Goal: Task Accomplishment & Management: Manage account settings

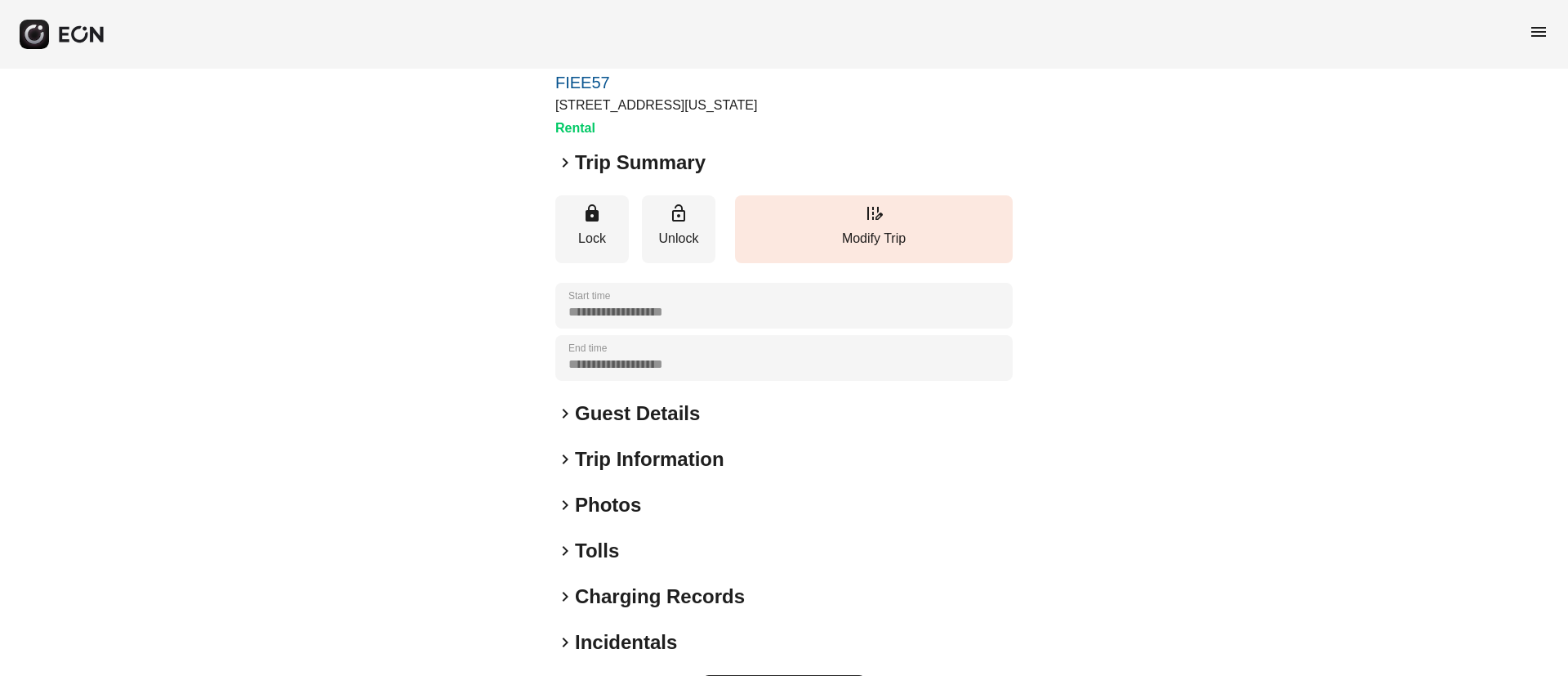
scroll to position [139, 0]
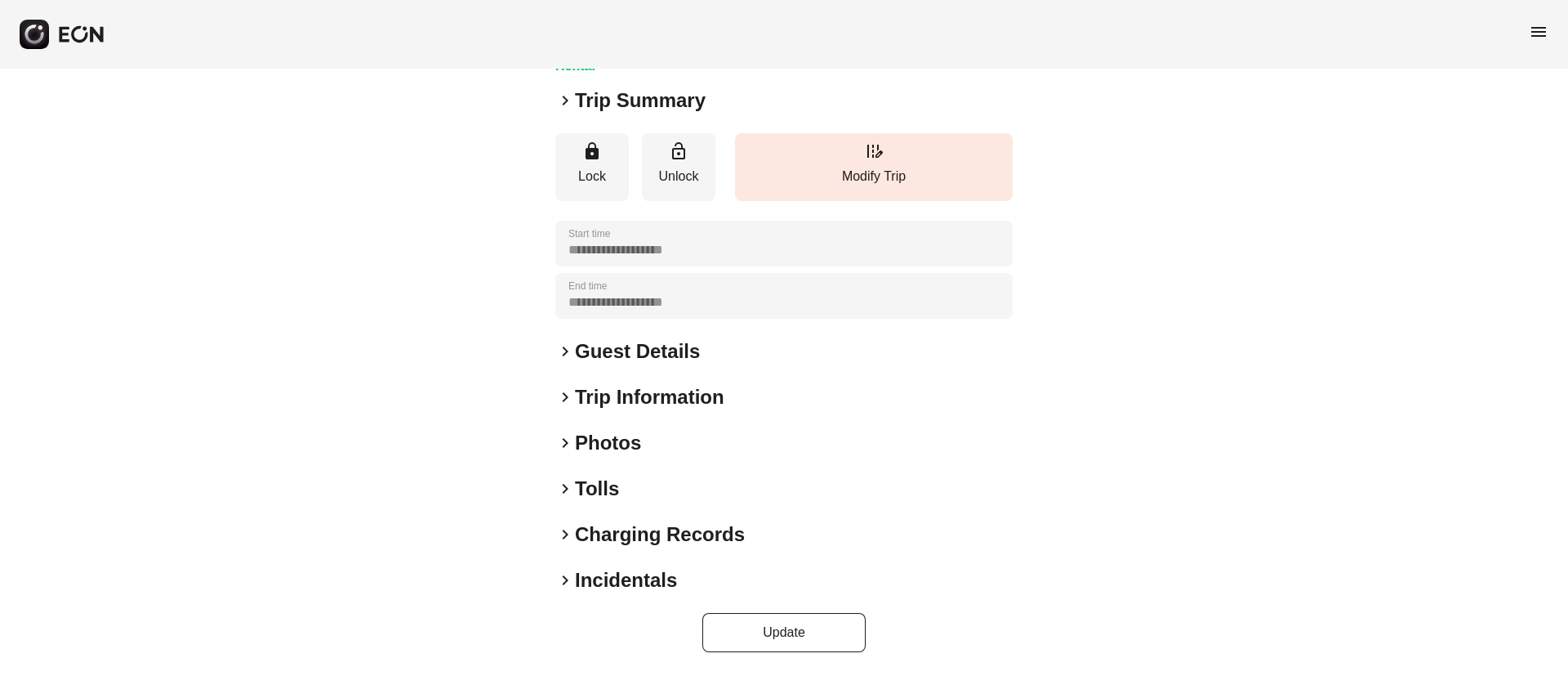
click at [678, 445] on div "keyboard_arrow_right Photos" at bounding box center [784, 443] width 458 height 27
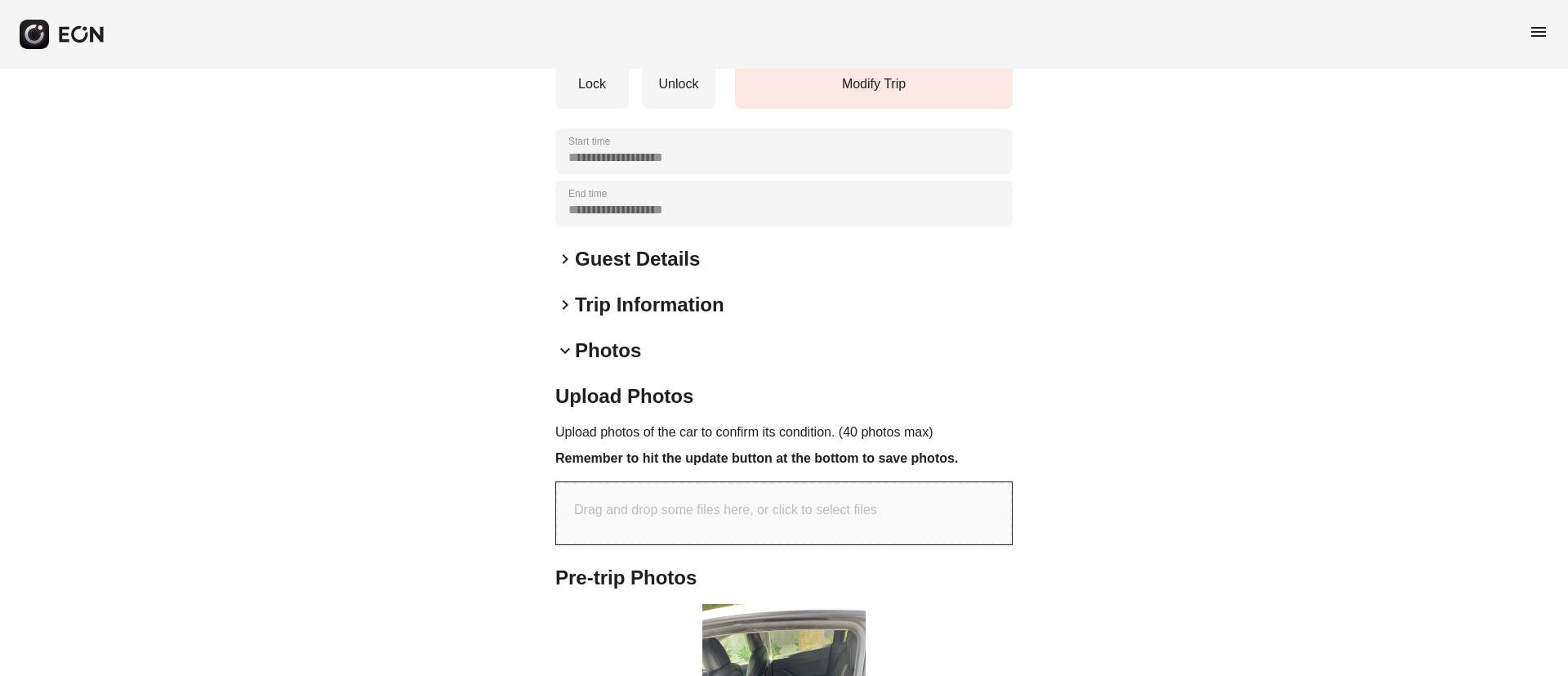
scroll to position [507, 0]
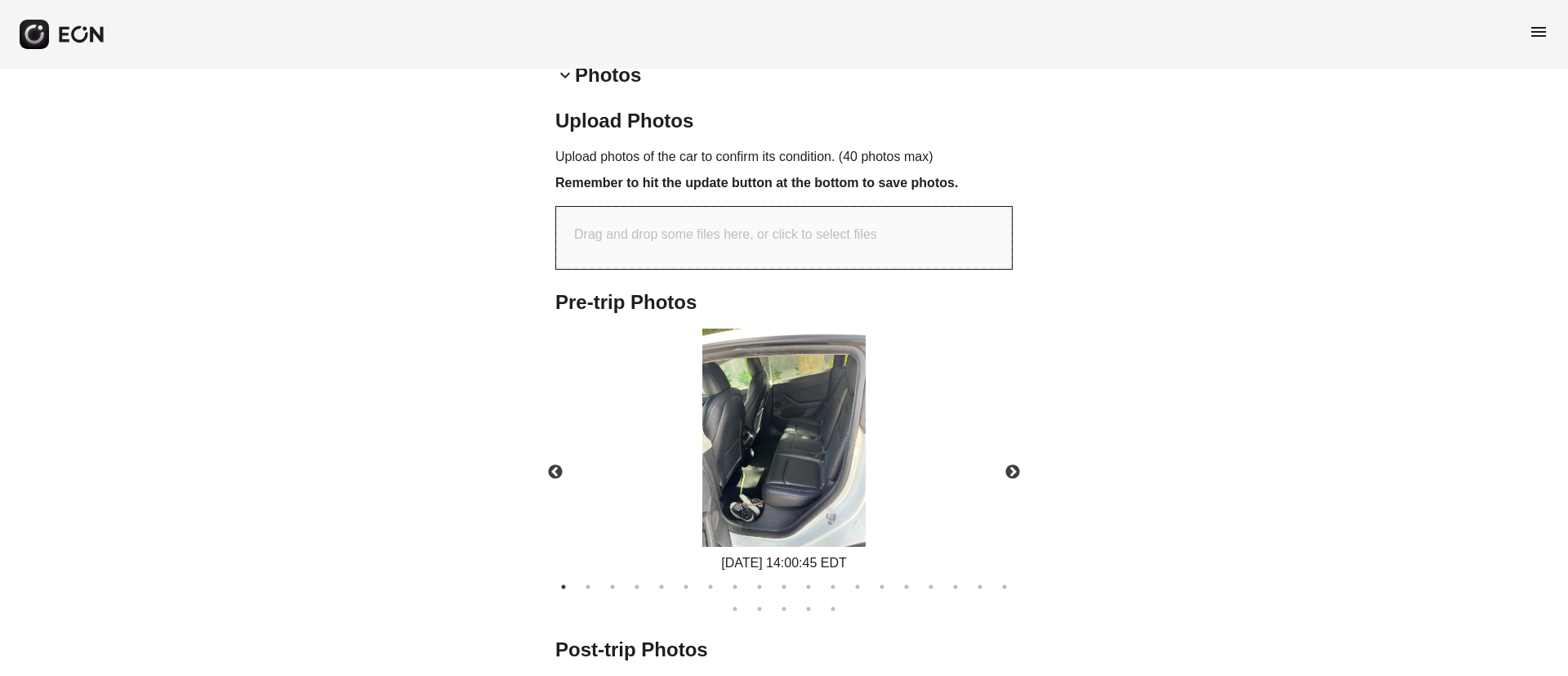
click at [761, 486] on img at bounding box center [784, 438] width 163 height 218
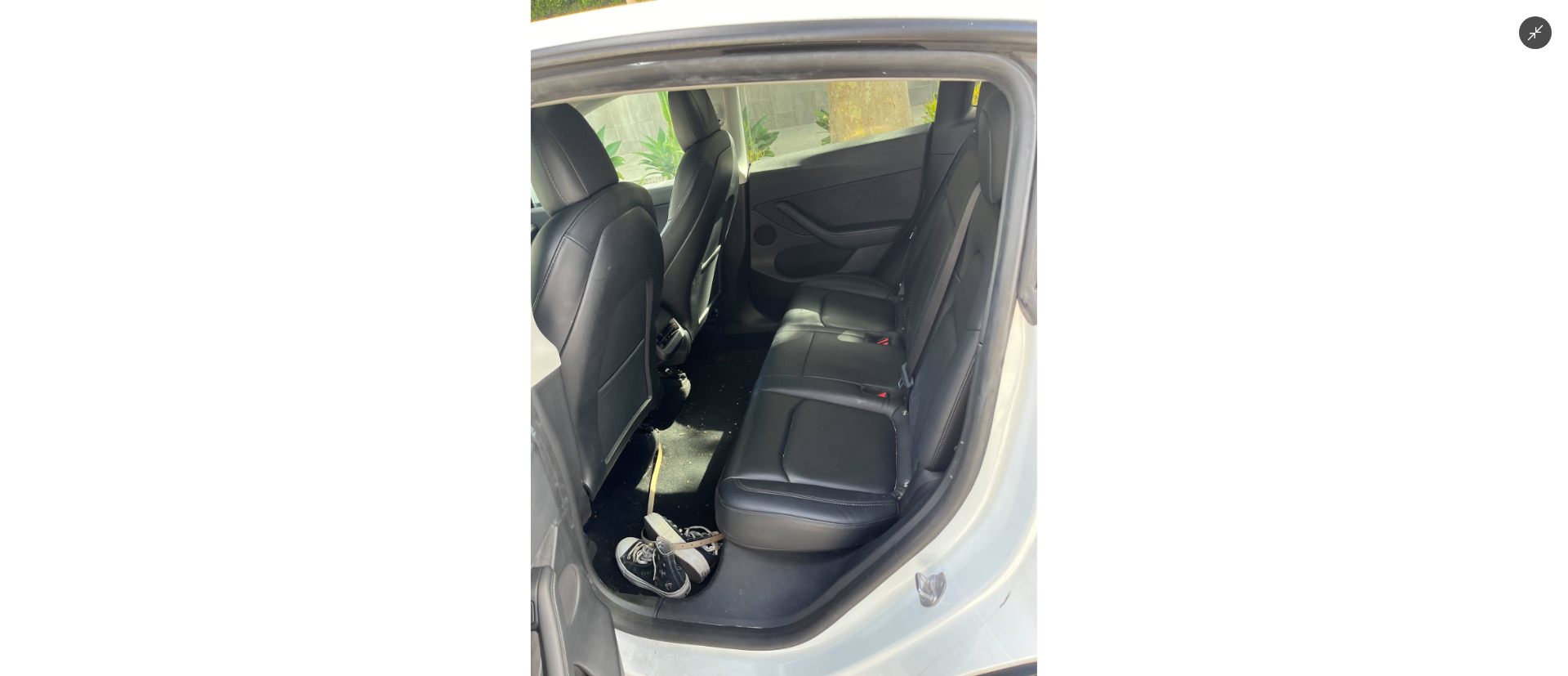
click at [710, 546] on img at bounding box center [784, 338] width 506 height 676
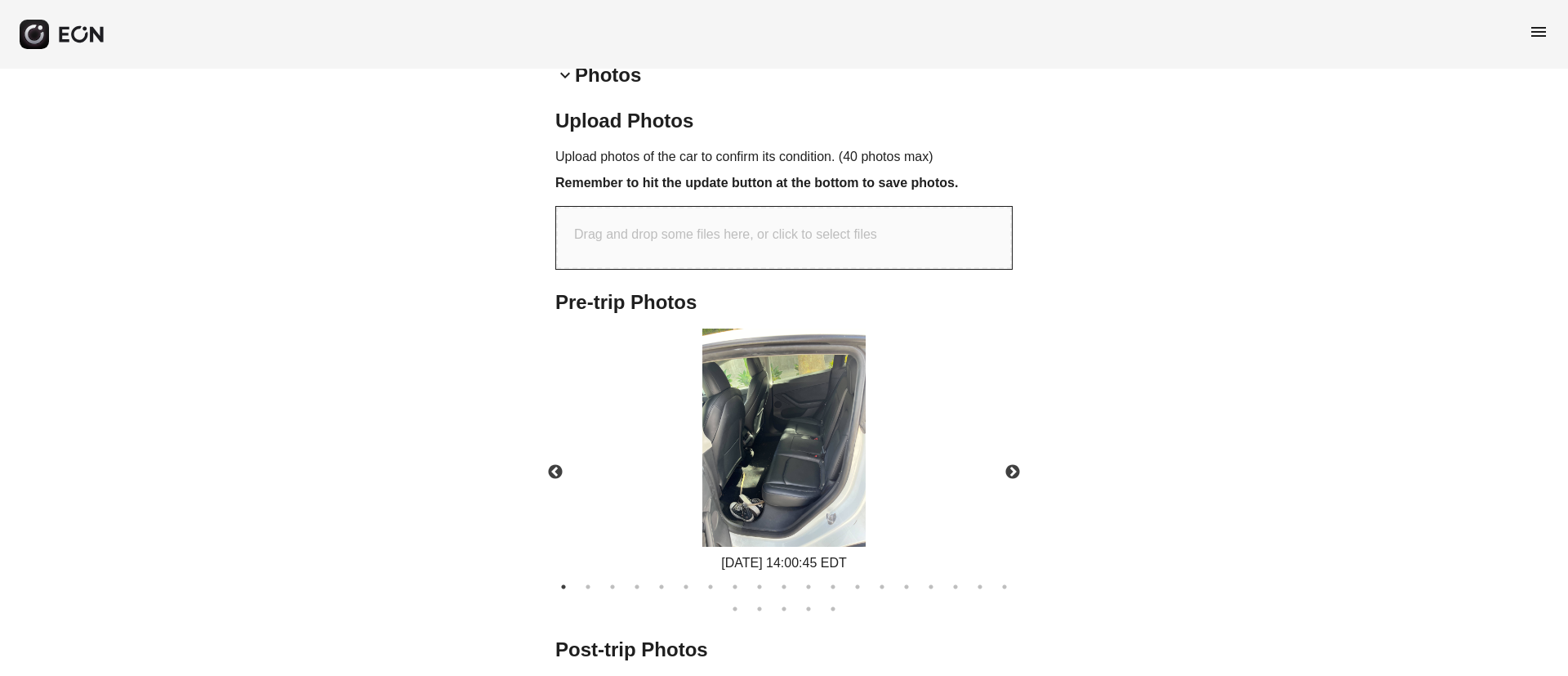
click at [788, 494] on img at bounding box center [784, 438] width 163 height 218
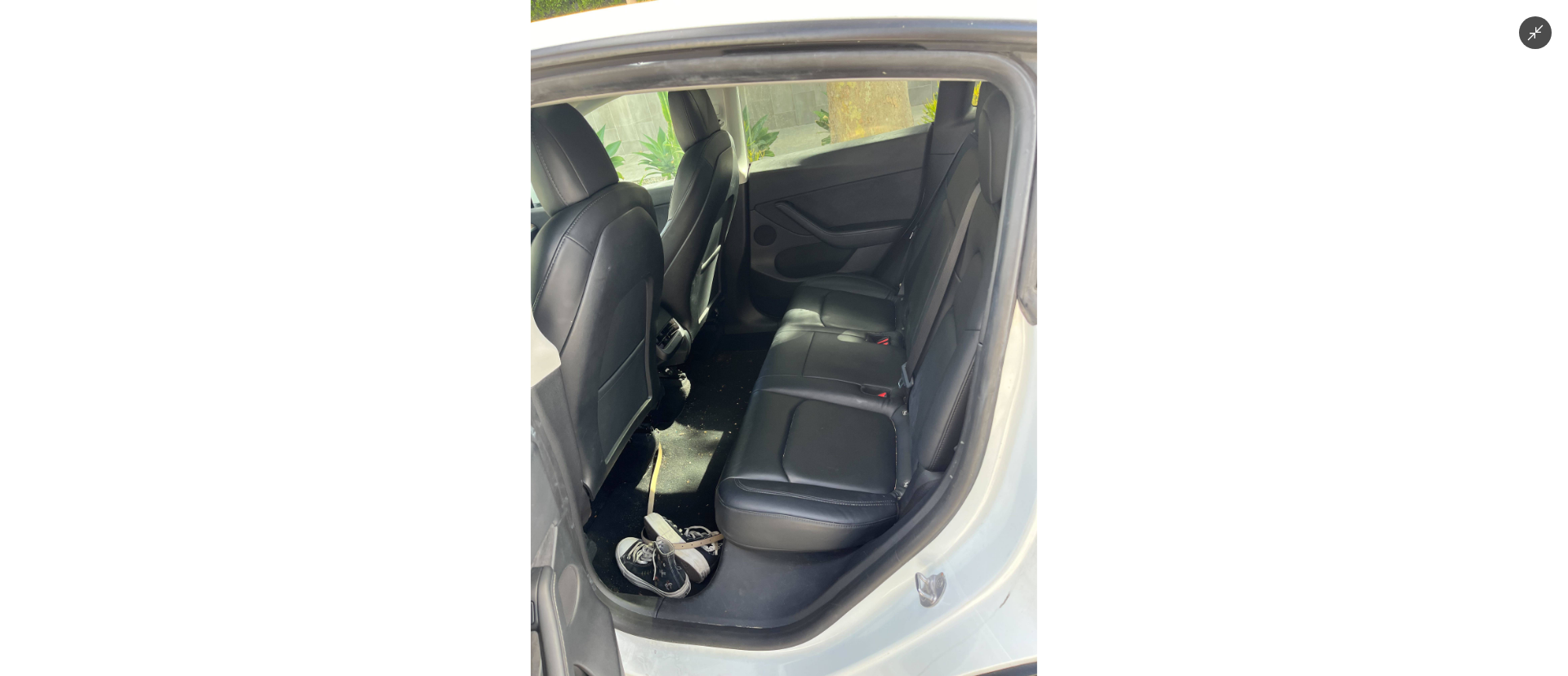
click at [745, 504] on img at bounding box center [784, 338] width 506 height 676
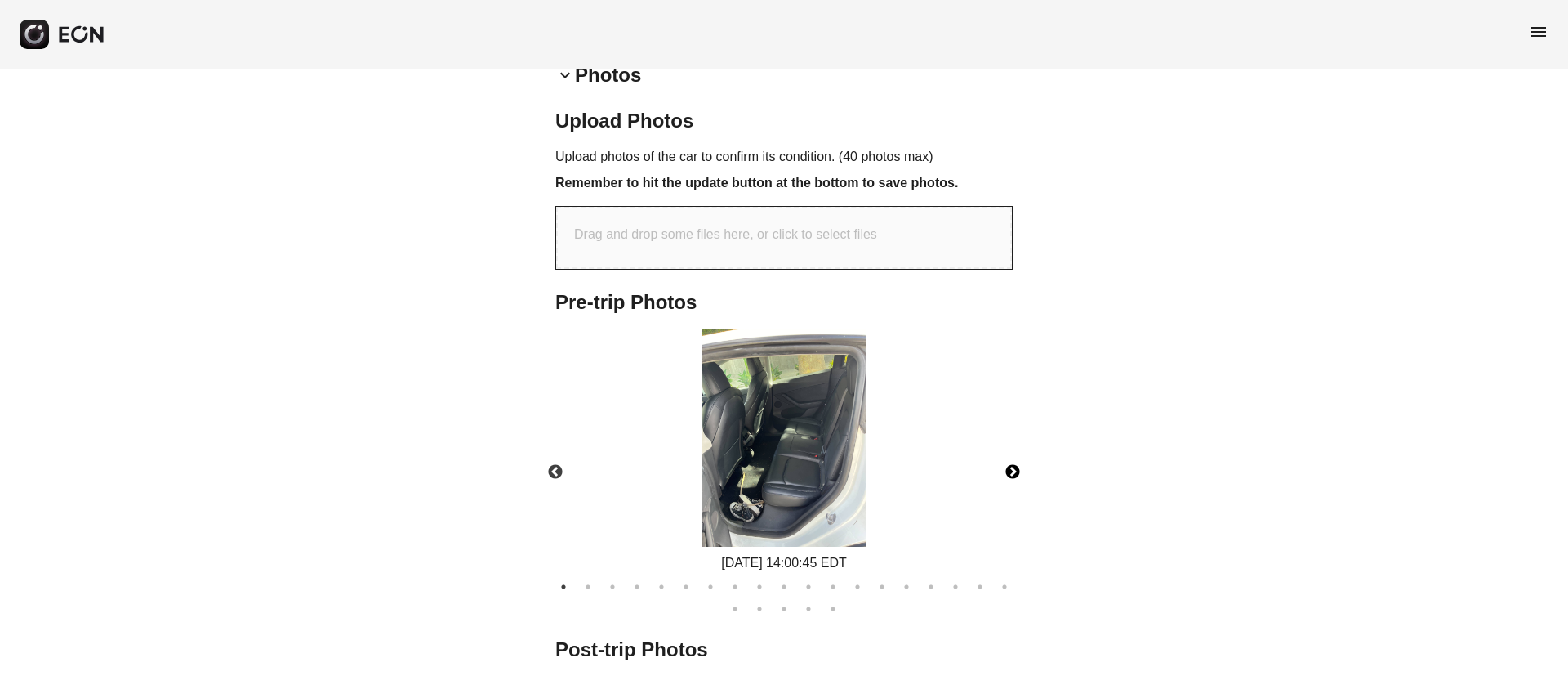
click at [1010, 475] on button "Next" at bounding box center [1012, 472] width 57 height 57
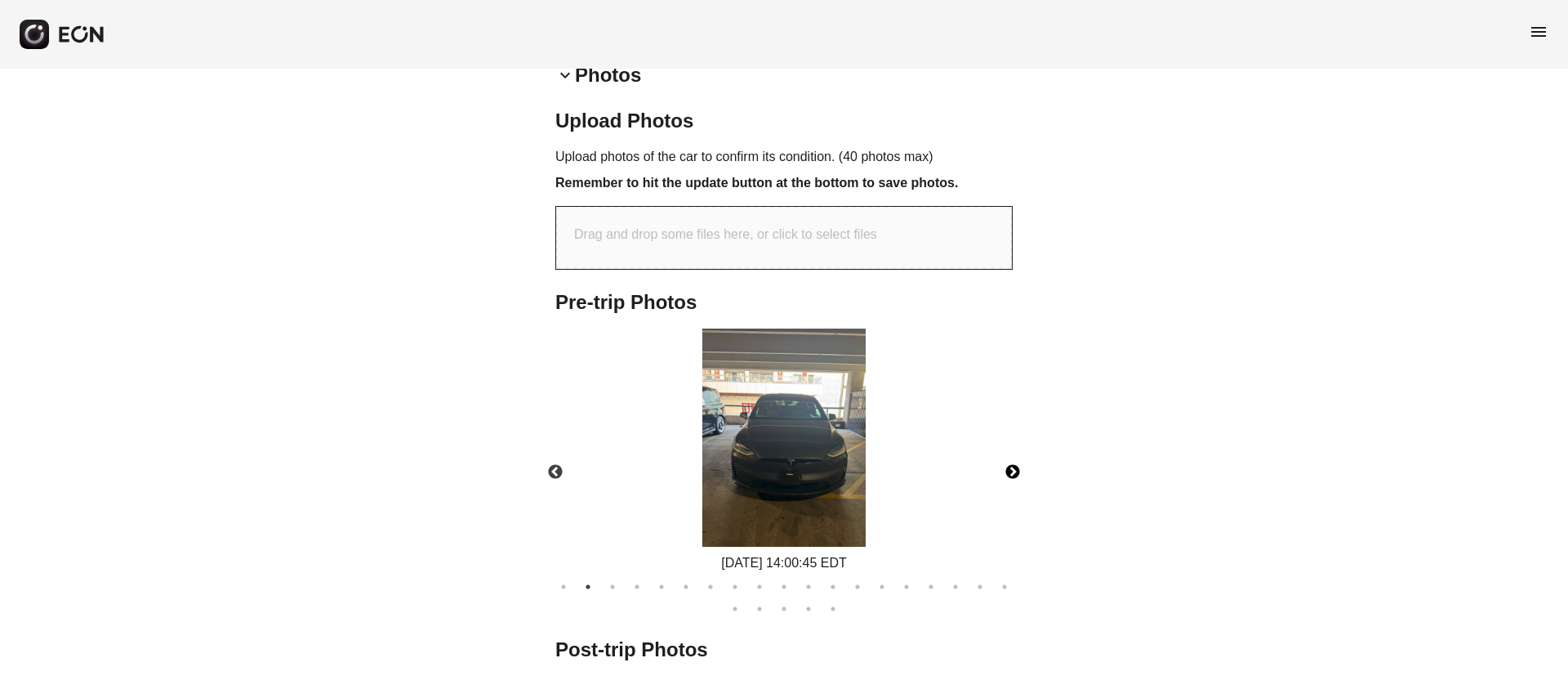
click at [827, 472] on img at bounding box center [784, 438] width 163 height 218
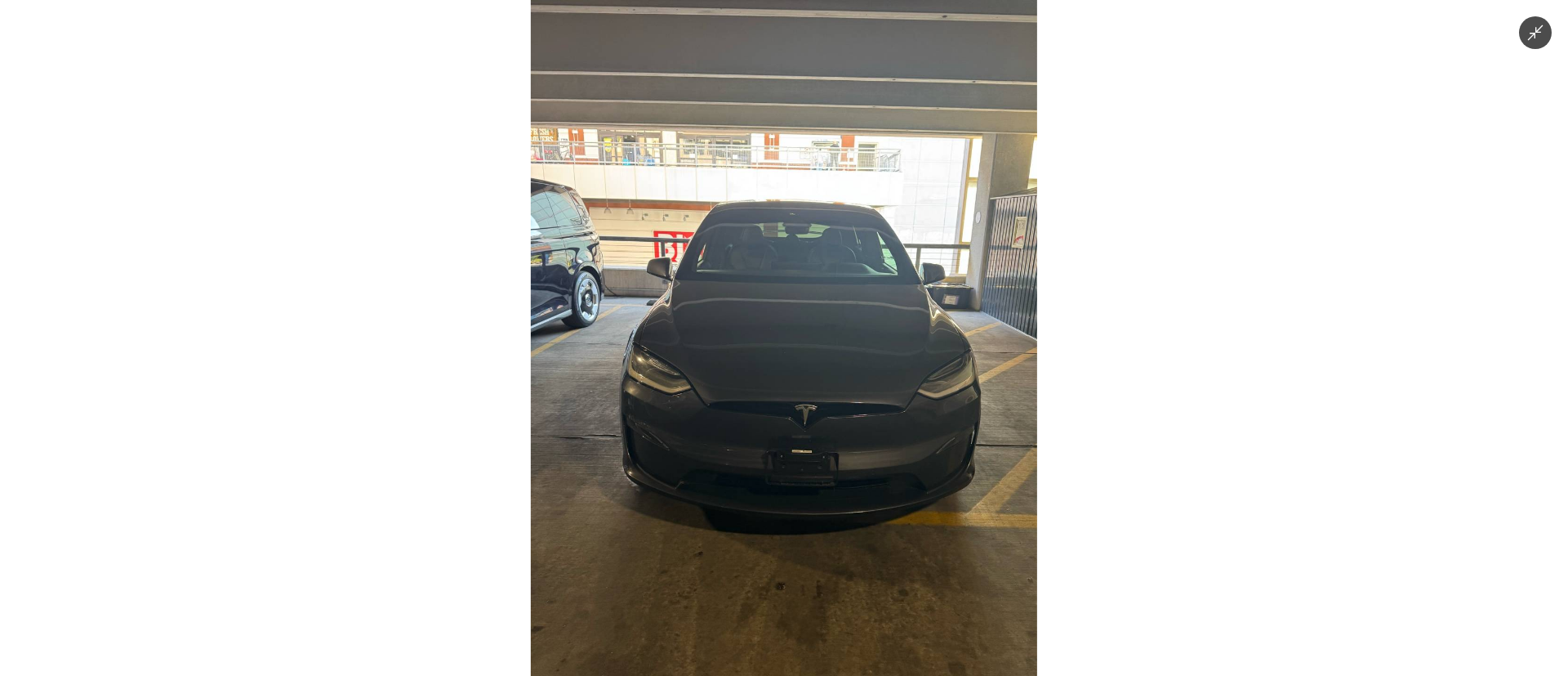
click at [827, 472] on img at bounding box center [784, 338] width 506 height 676
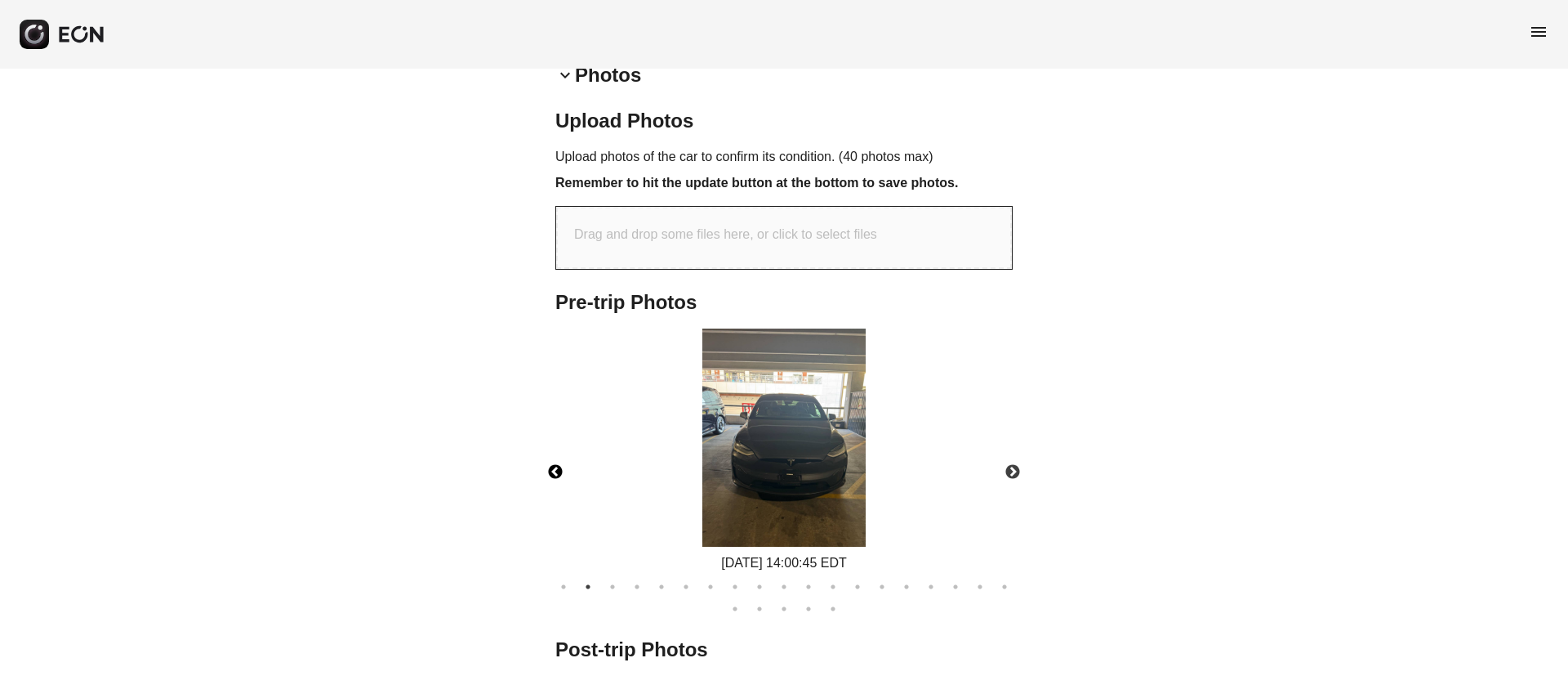
click at [547, 461] on button "Previous" at bounding box center [556, 472] width 57 height 57
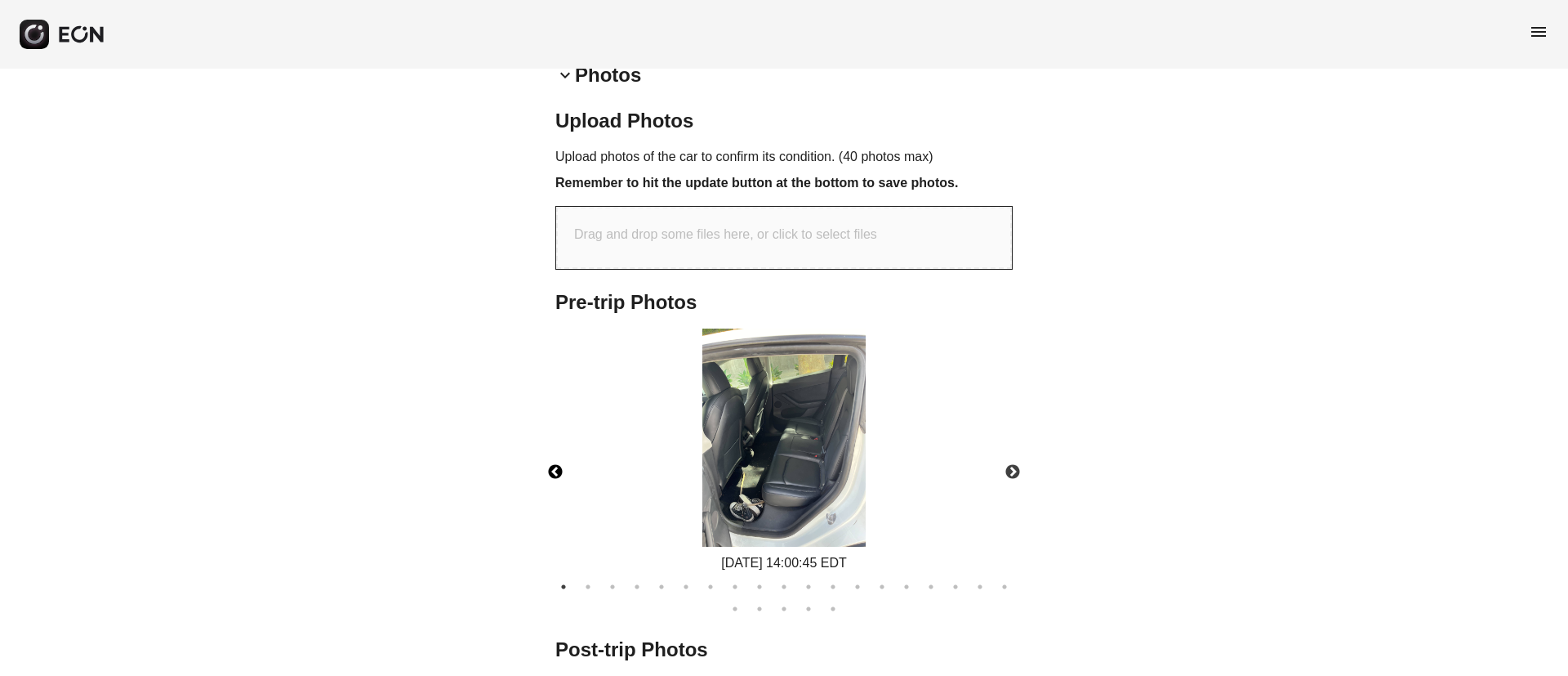
click at [832, 450] on img at bounding box center [784, 438] width 163 height 218
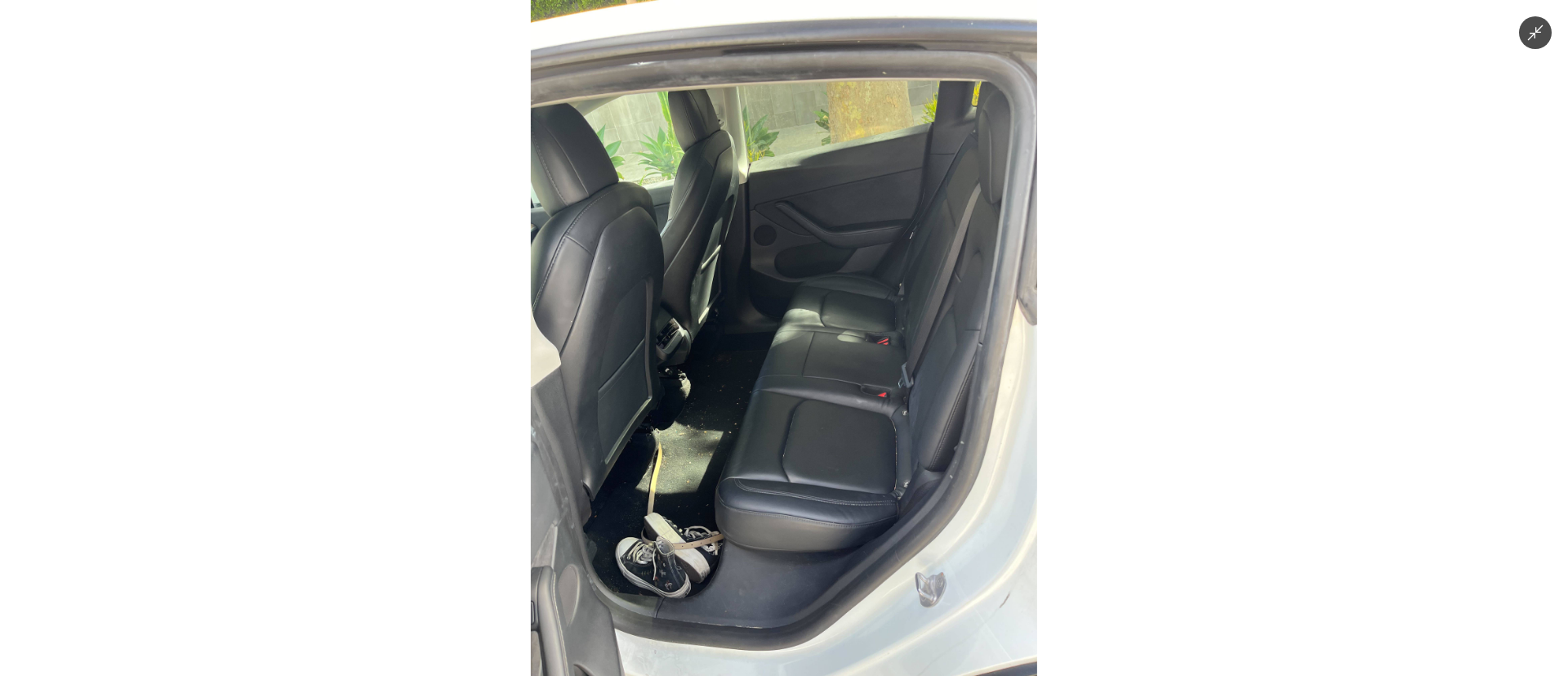
click at [833, 496] on img at bounding box center [784, 338] width 506 height 676
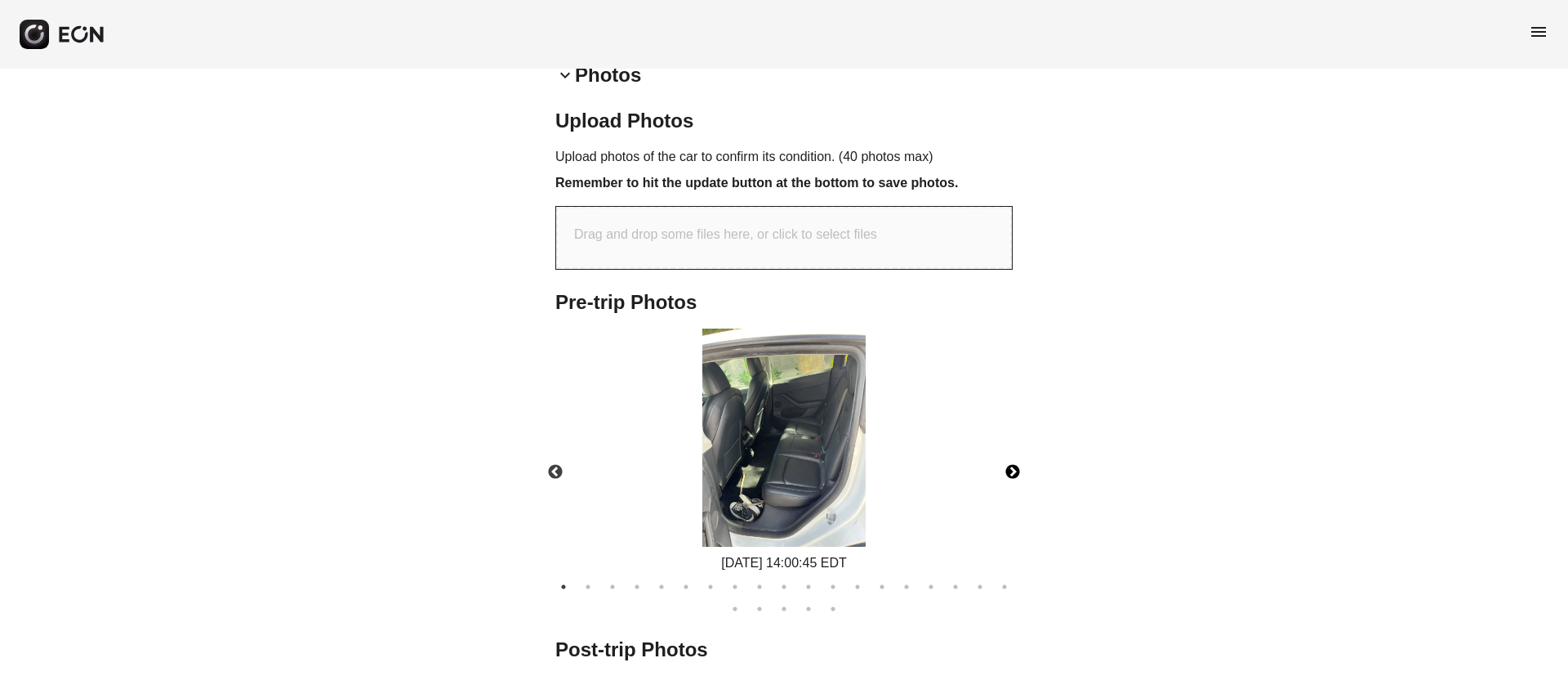
click at [1001, 460] on button "Next" at bounding box center [1012, 472] width 57 height 57
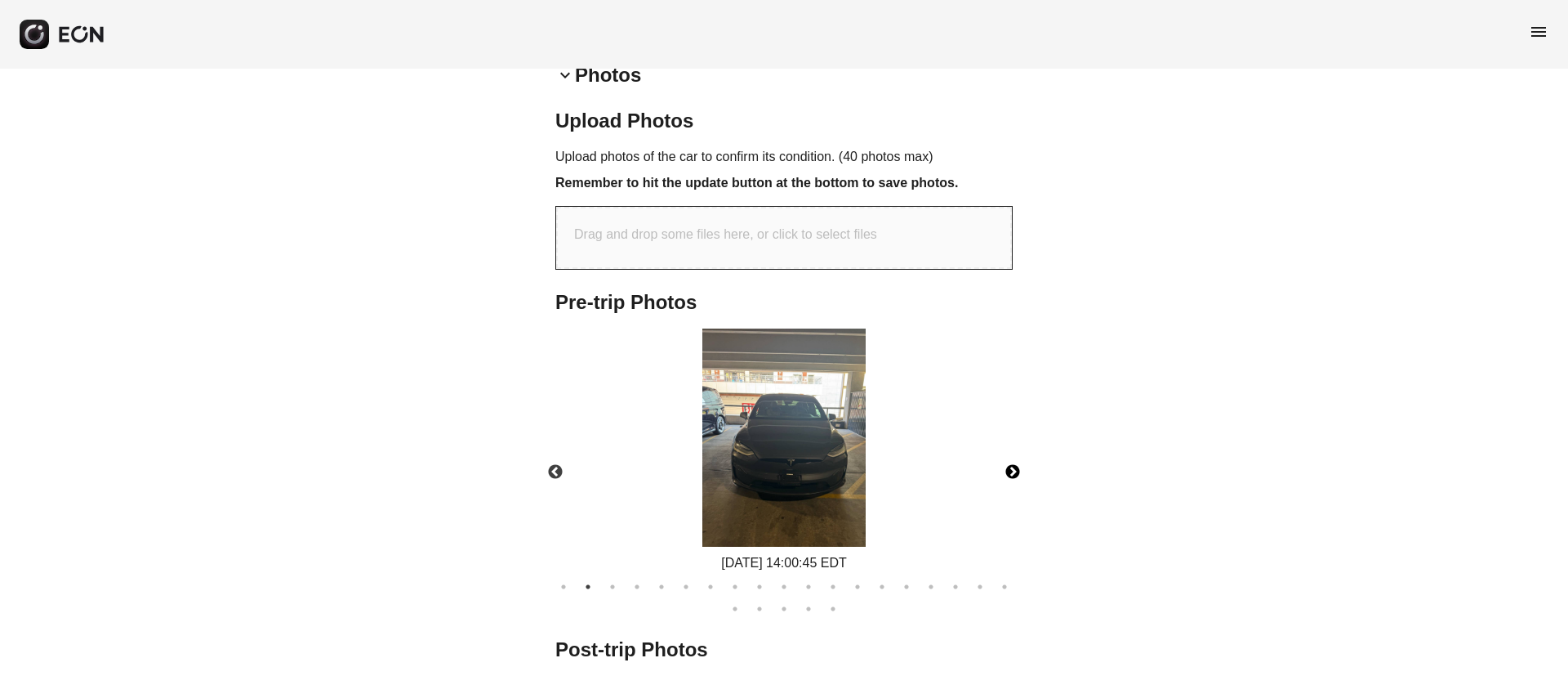
click at [1001, 460] on button "Next" at bounding box center [1012, 472] width 57 height 57
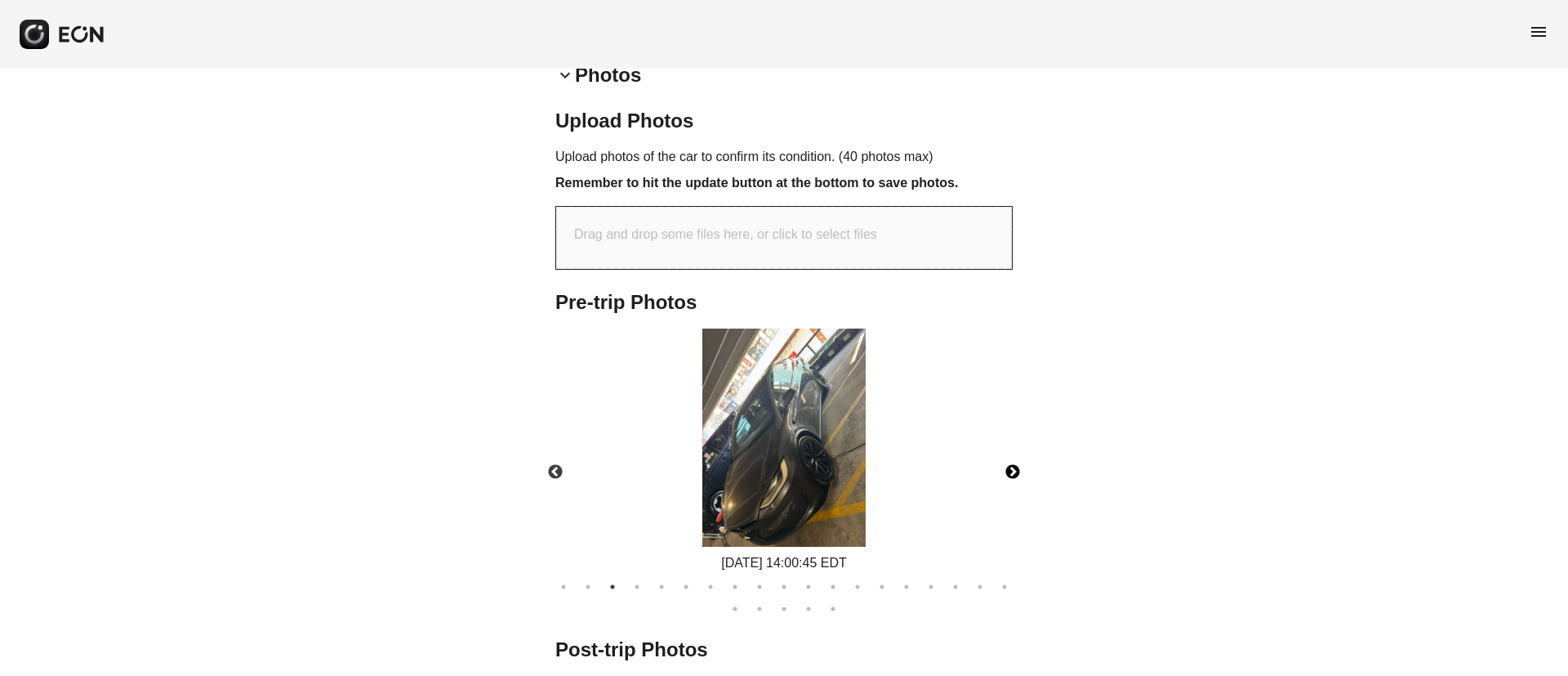
click at [797, 447] on img at bounding box center [784, 438] width 163 height 218
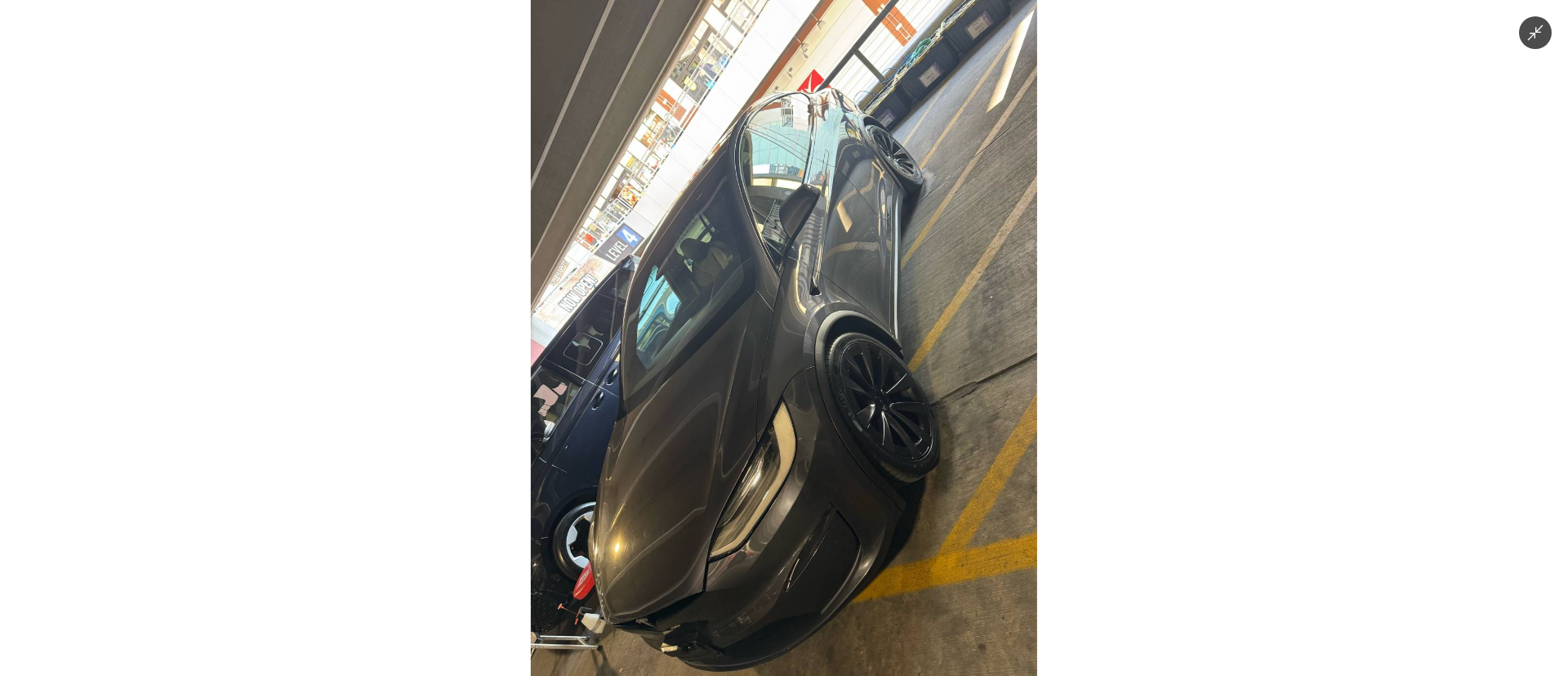
click at [797, 447] on img at bounding box center [784, 338] width 506 height 676
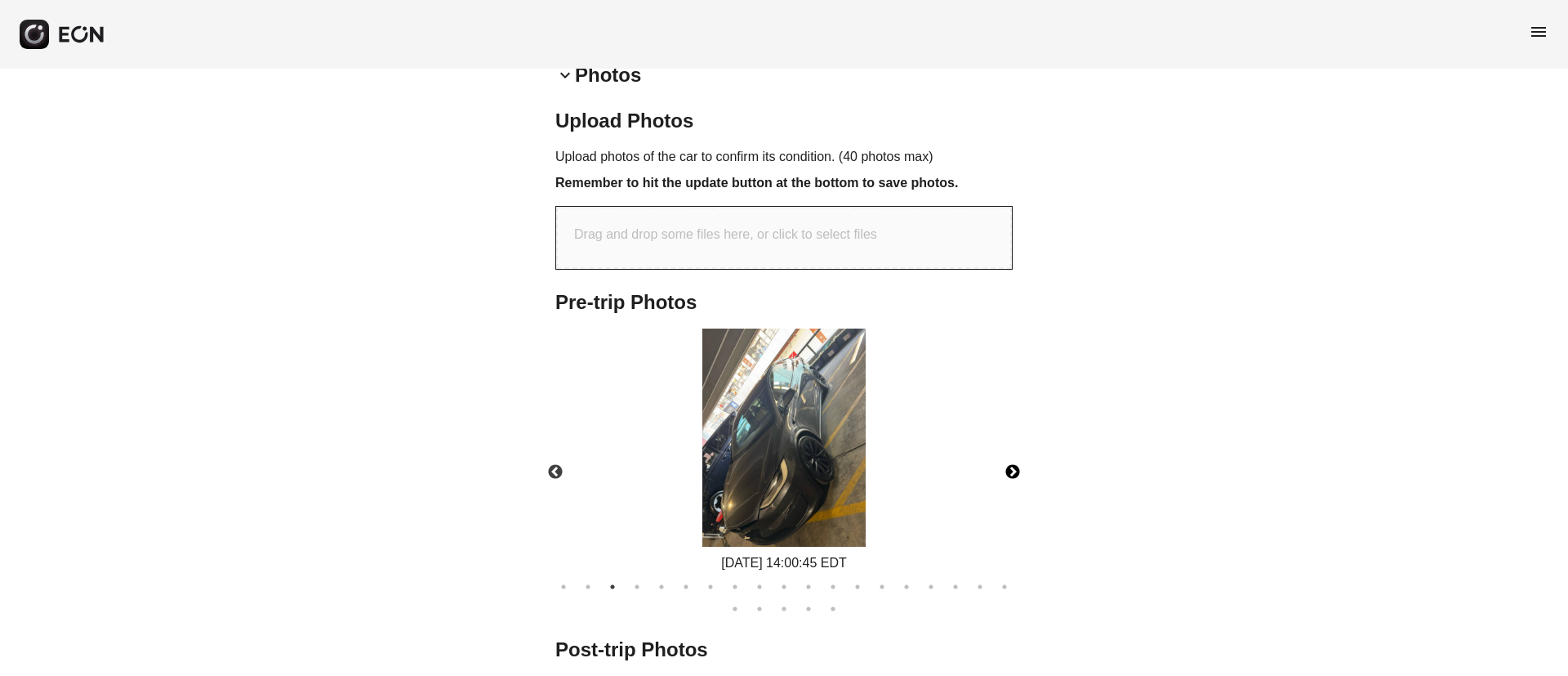
click at [1008, 480] on button "Next" at bounding box center [1012, 472] width 57 height 57
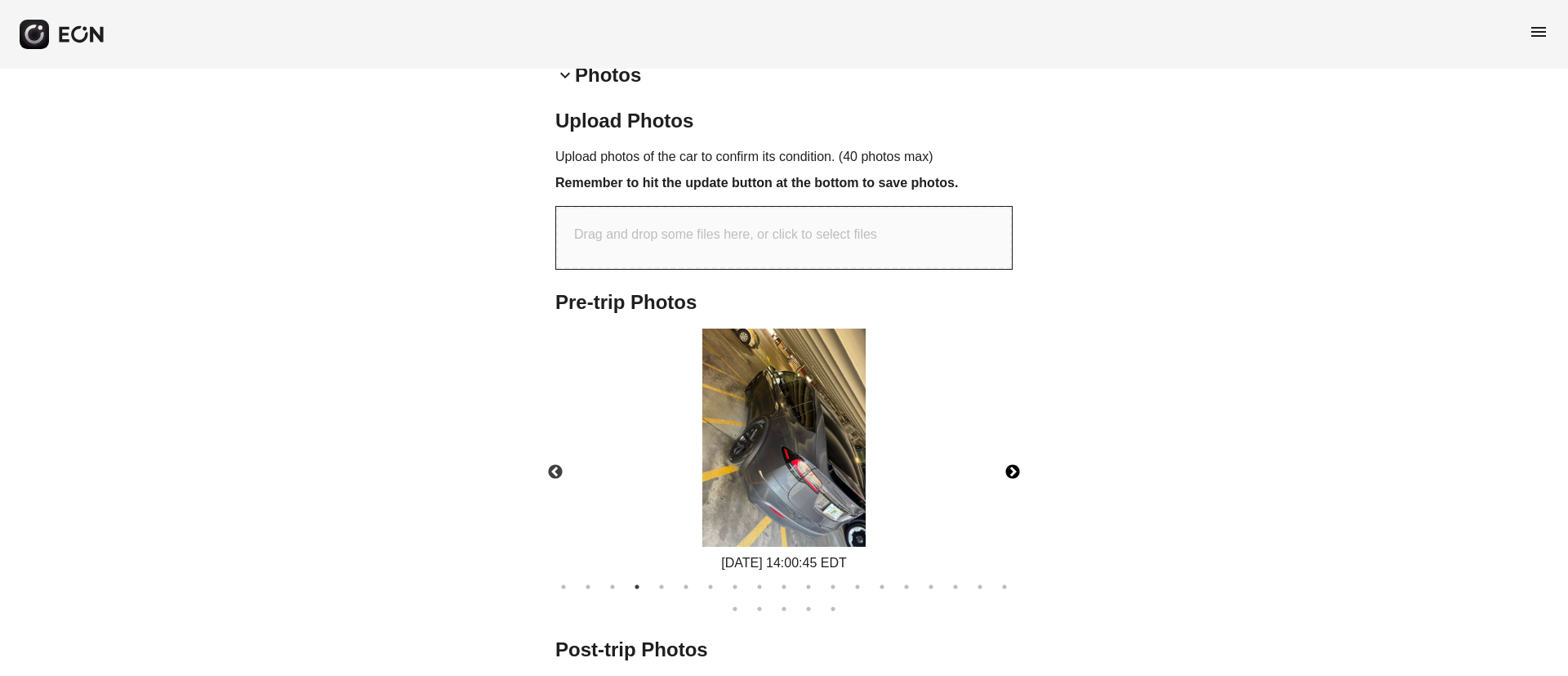
click at [738, 472] on img at bounding box center [784, 438] width 163 height 218
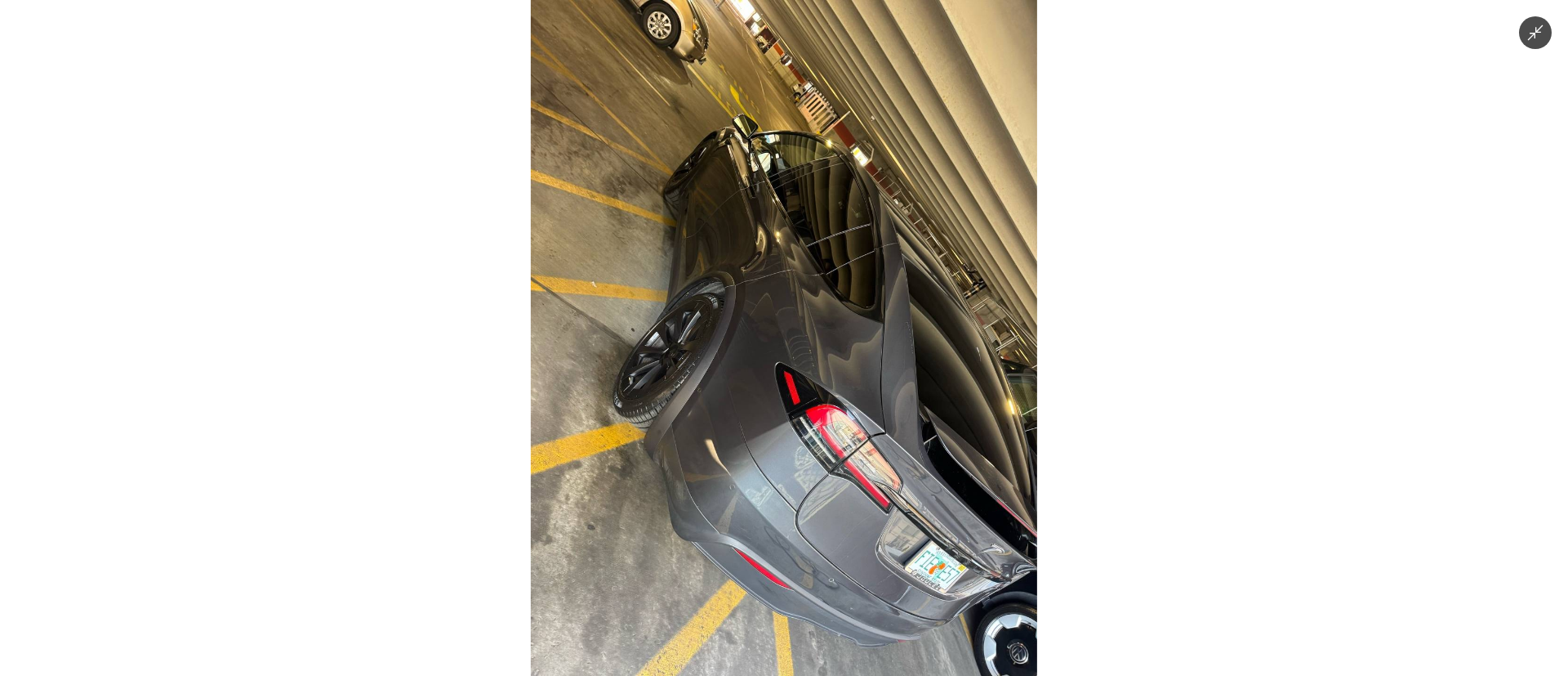
click at [882, 538] on img at bounding box center [784, 338] width 506 height 676
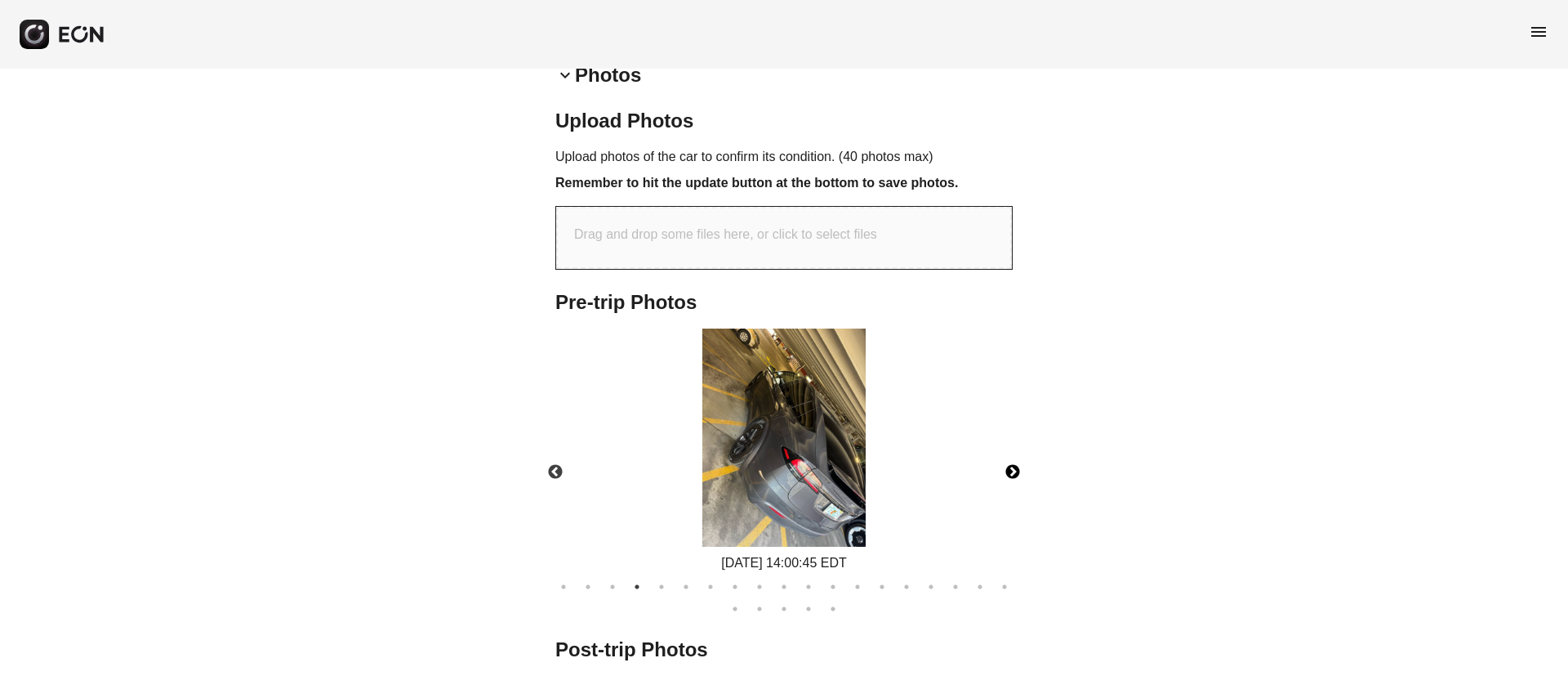
click at [1014, 462] on button "Next" at bounding box center [1012, 472] width 57 height 57
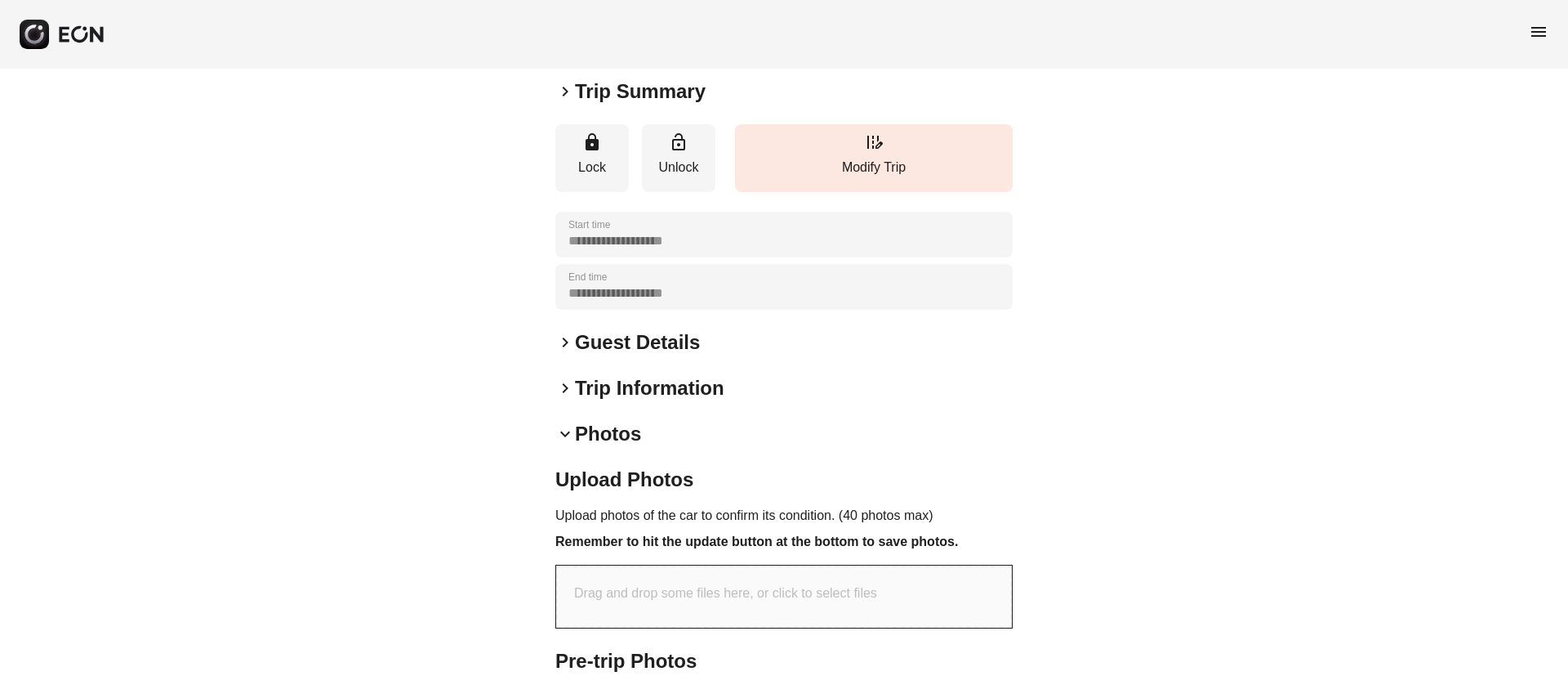
scroll to position [0, 0]
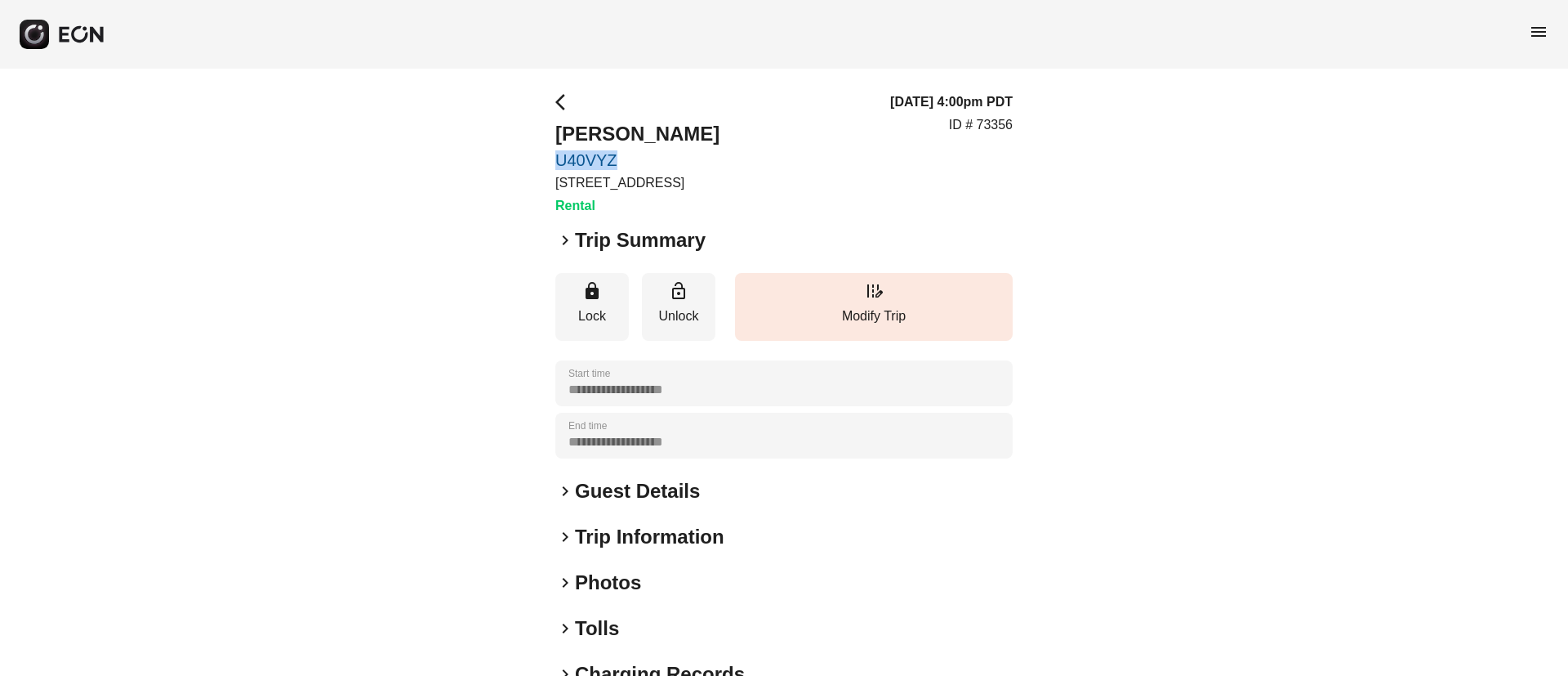
drag, startPoint x: 547, startPoint y: 159, endPoint x: 656, endPoint y: 157, distance: 109.0
click at [656, 157] on div "**********" at bounding box center [784, 442] width 1568 height 747
copy link "U40VYZ"
drag, startPoint x: 605, startPoint y: 131, endPoint x: 773, endPoint y: 134, distance: 168.0
click at [773, 134] on div "arrow_back_ios [PERSON_NAME] Y38UGL [STREET_ADDRESS][PERSON_NAME][US_STATE] Ren…" at bounding box center [784, 154] width 458 height 124
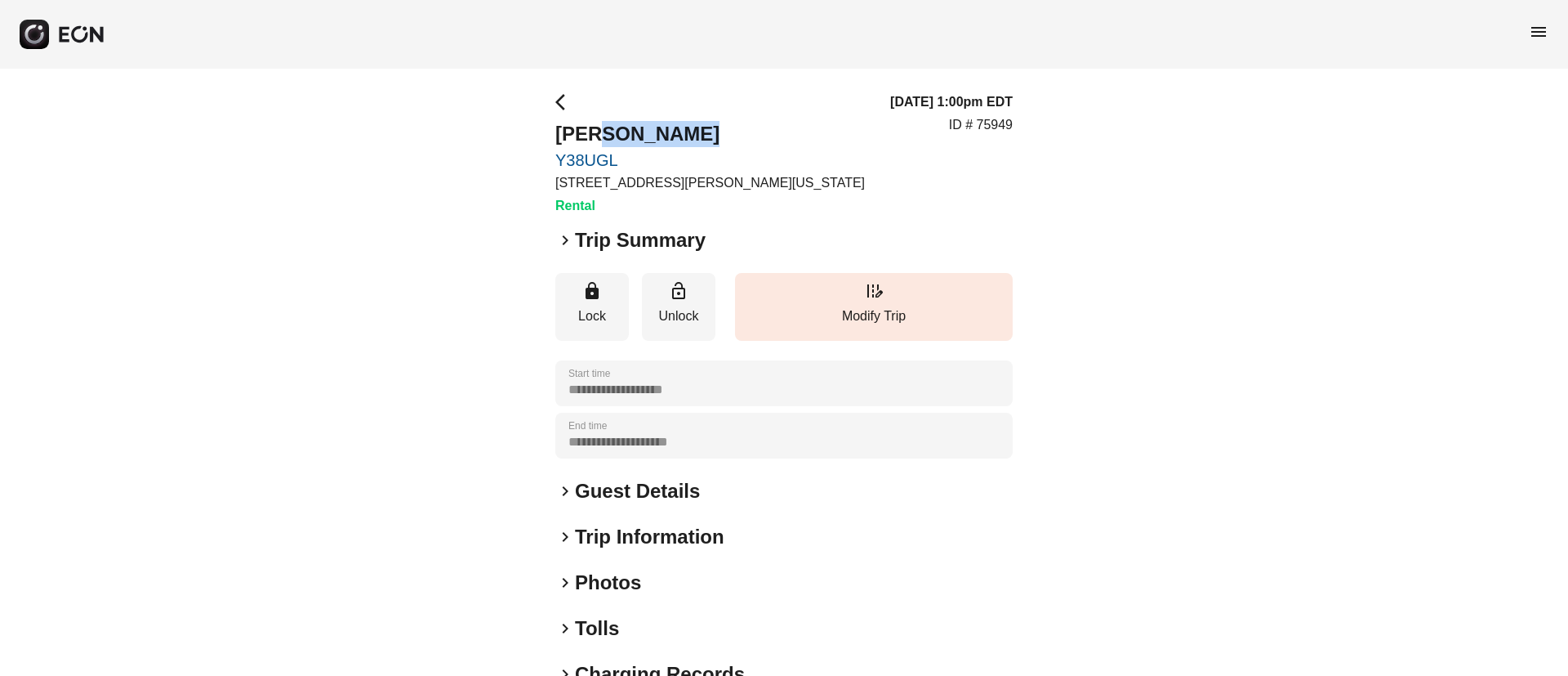
click at [773, 134] on div "arrow_back_ios [PERSON_NAME] Y38UGL [STREET_ADDRESS][PERSON_NAME][US_STATE] Ren…" at bounding box center [784, 154] width 458 height 124
